Goal: Task Accomplishment & Management: Manage account settings

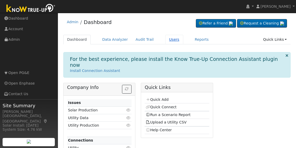
click at [165, 37] on link "Users" at bounding box center [174, 40] width 18 height 10
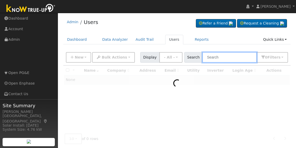
click at [225, 58] on input "text" at bounding box center [229, 57] width 54 height 11
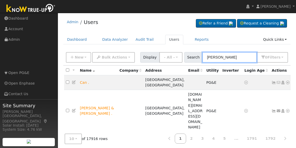
type input "[PERSON_NAME]"
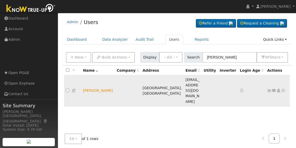
click at [278, 88] on icon at bounding box center [278, 90] width 5 height 4
